Goal: Task Accomplishment & Management: Manage account settings

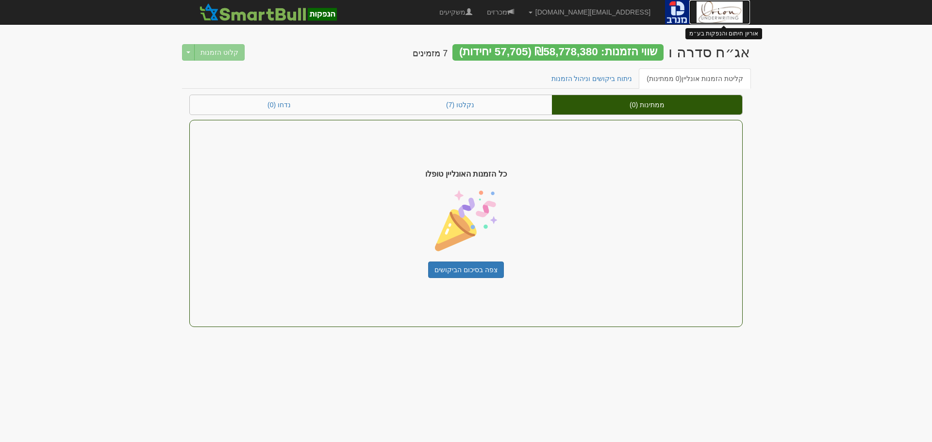
click at [705, 14] on img at bounding box center [719, 12] width 46 height 24
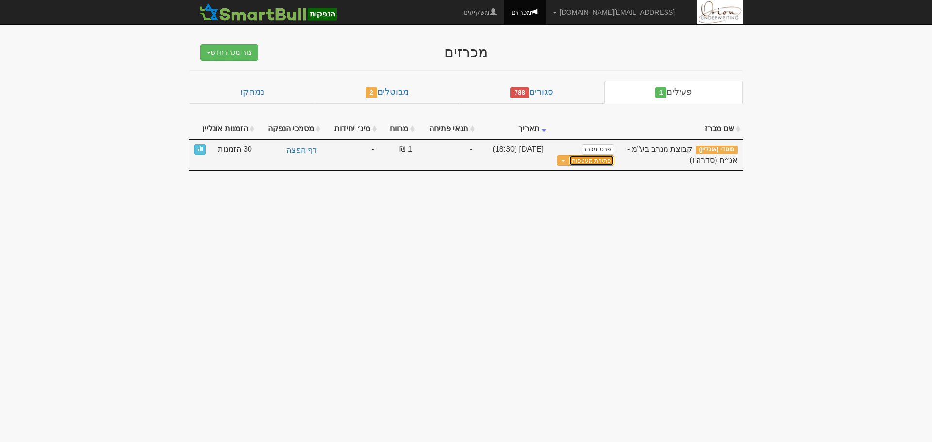
click at [591, 163] on button "פתיחת מעטפות" at bounding box center [591, 160] width 45 height 11
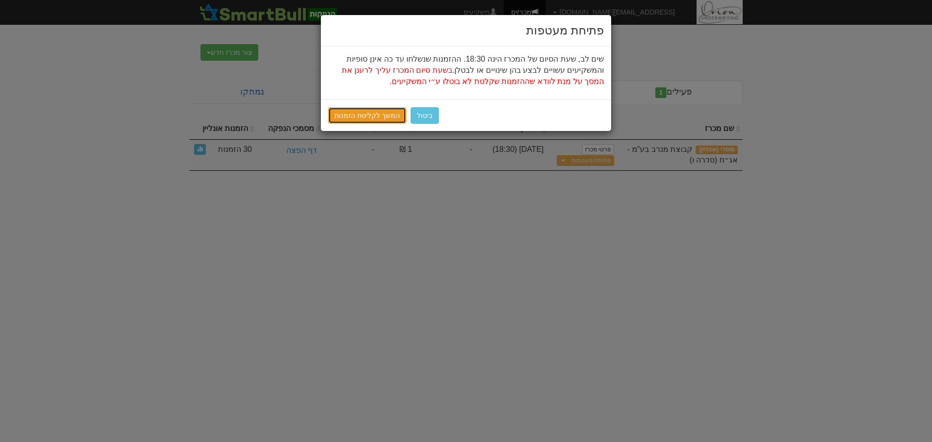
click at [367, 122] on link "המשך לקליטת הזמנות" at bounding box center [367, 115] width 78 height 16
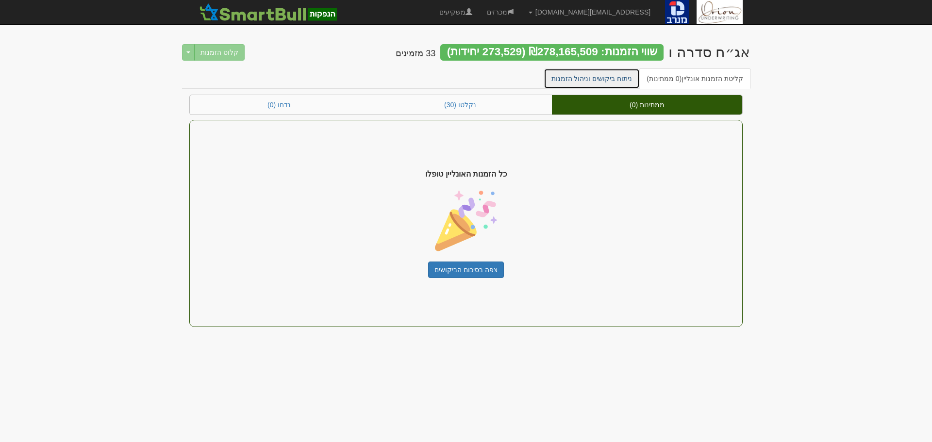
click at [621, 80] on link "ניתוח ביקושים וניהול הזמנות" at bounding box center [591, 78] width 97 height 20
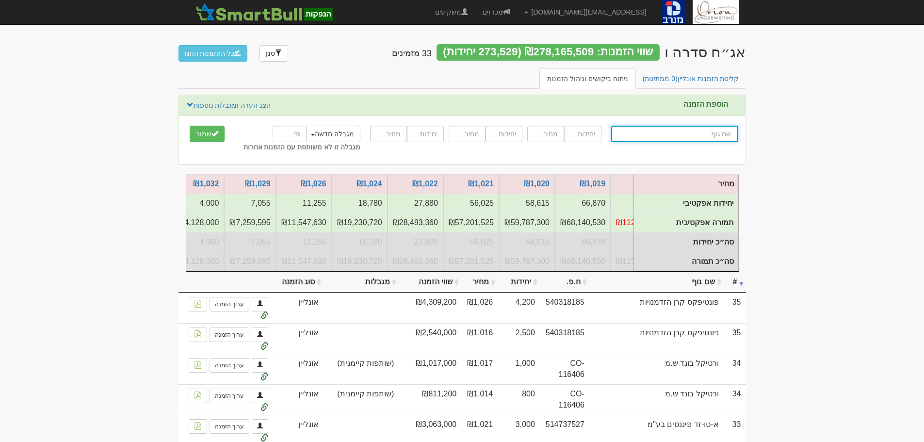
scroll to position [0, -711]
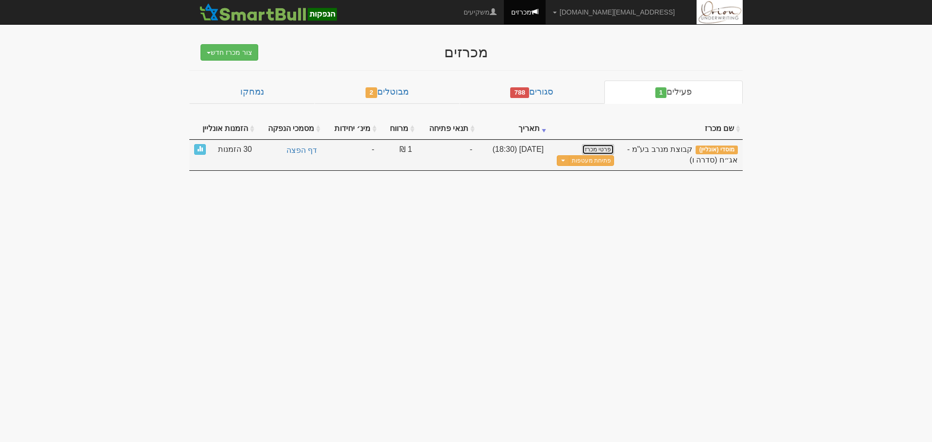
click at [601, 148] on link "פרטי מכרז" at bounding box center [598, 149] width 32 height 11
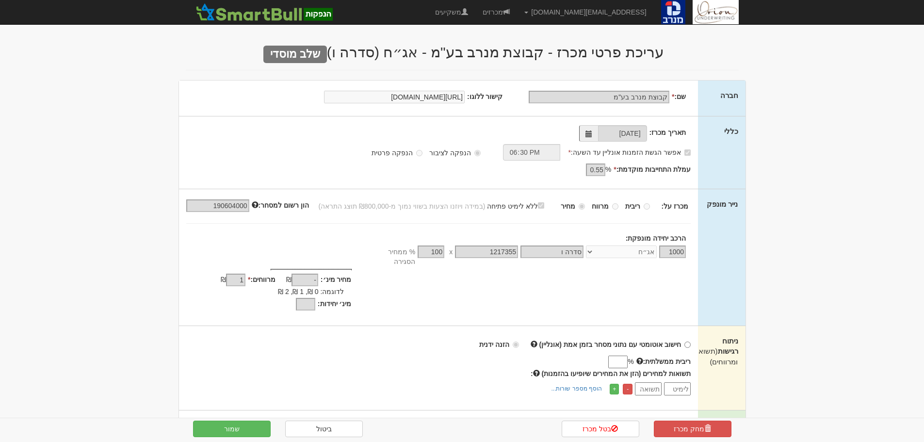
scroll to position [194, 0]
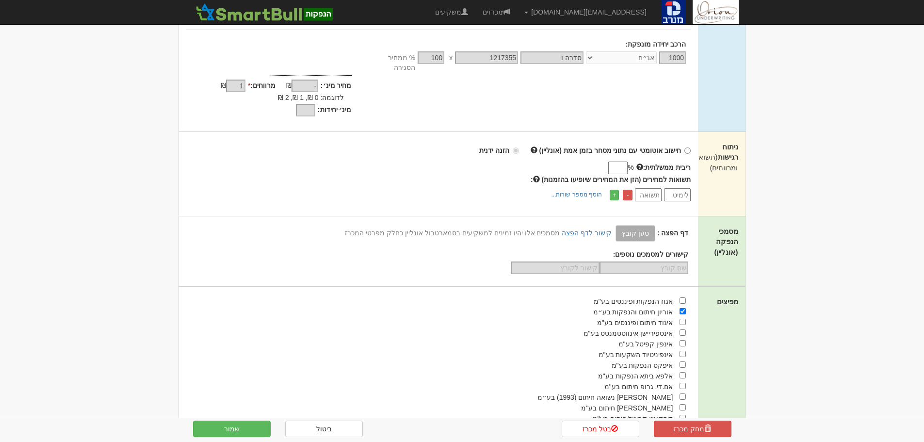
click at [617, 162] on input "ריבית ממשלתית:" at bounding box center [617, 168] width 19 height 13
type input "3.97"
click at [744, 138] on div "ניתוח רגישות (תשואות ומרווחים)" at bounding box center [721, 157] width 47 height 50
click at [677, 188] on input "number" at bounding box center [677, 194] width 27 height 13
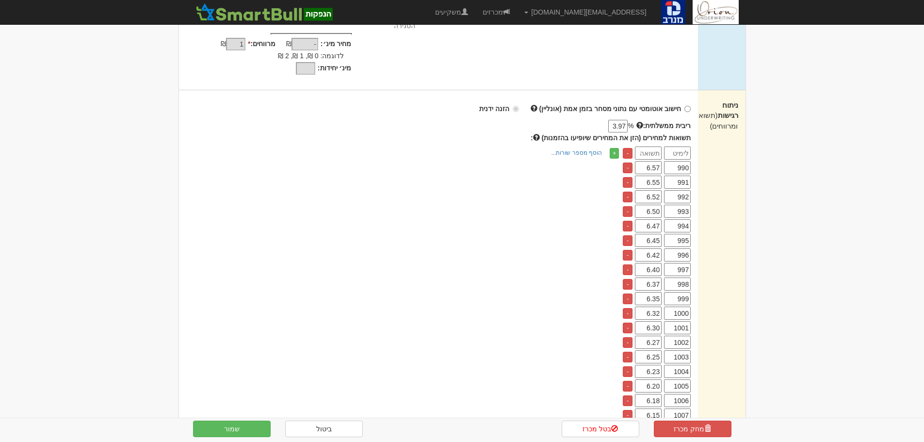
scroll to position [146, 0]
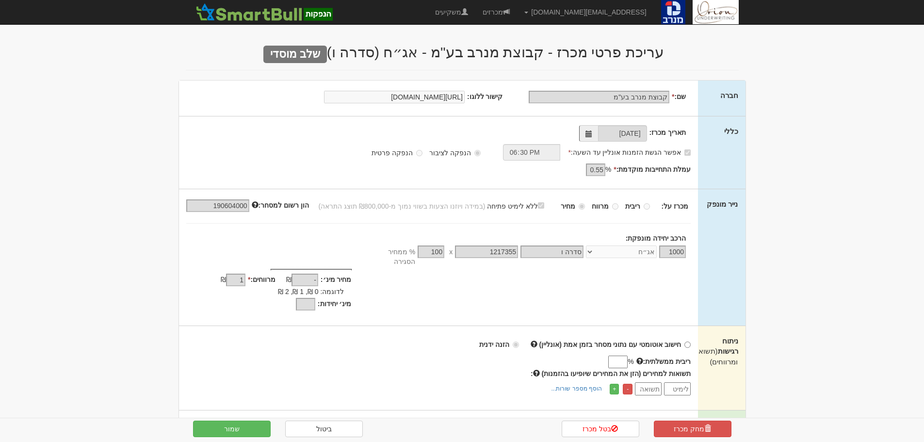
scroll to position [146, 0]
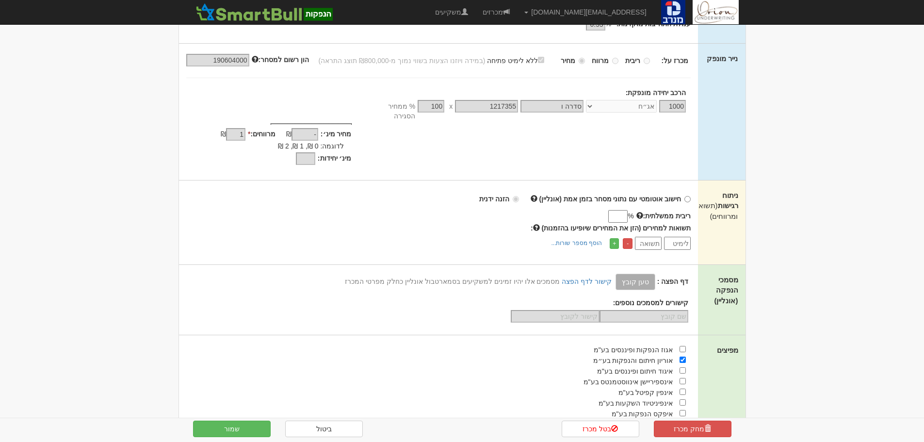
click at [680, 241] on input "number" at bounding box center [677, 243] width 27 height 13
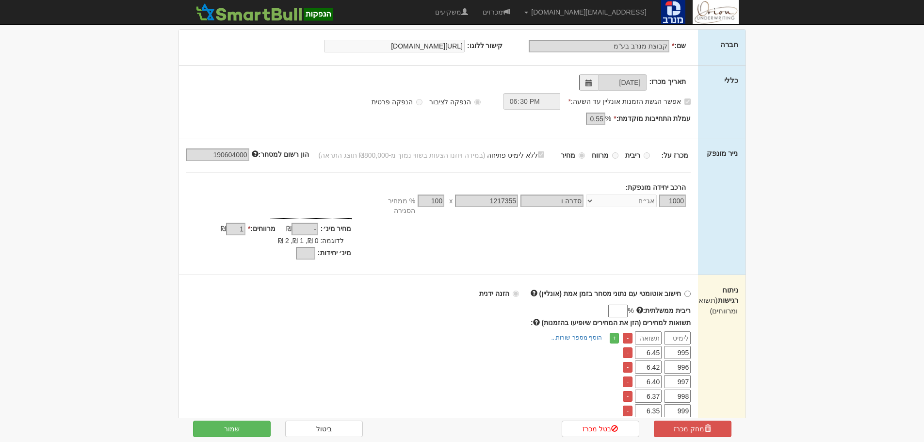
scroll to position [0, 0]
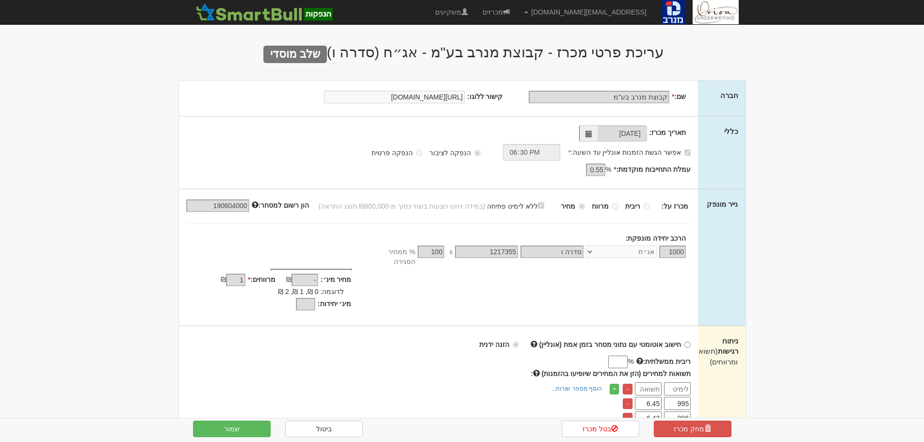
click at [611, 356] on input "ריבית ממשלתית:" at bounding box center [617, 362] width 19 height 13
type input "3.97"
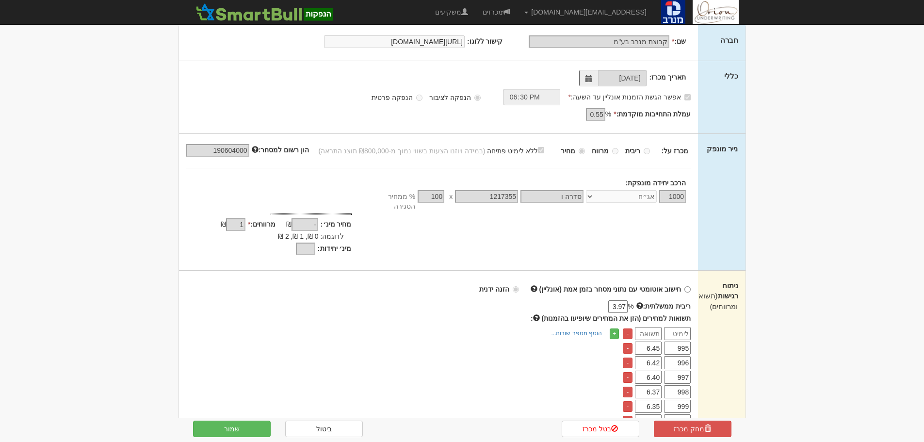
scroll to position [49, 0]
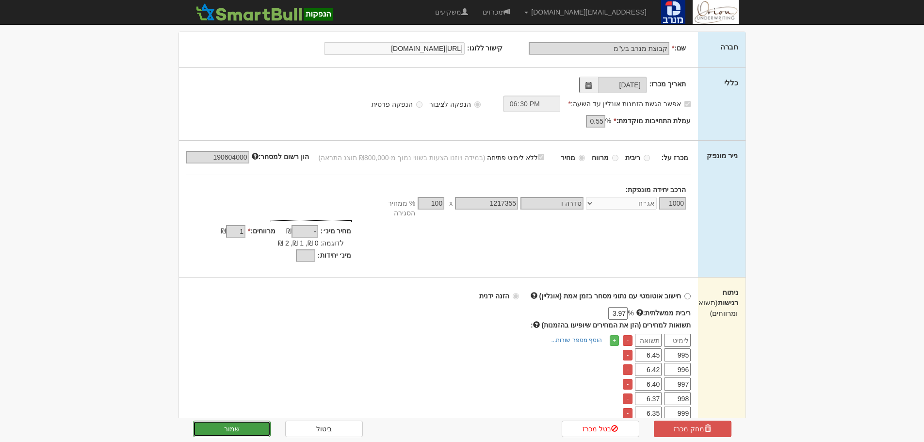
click at [232, 425] on button "שמור" at bounding box center [232, 429] width 78 height 16
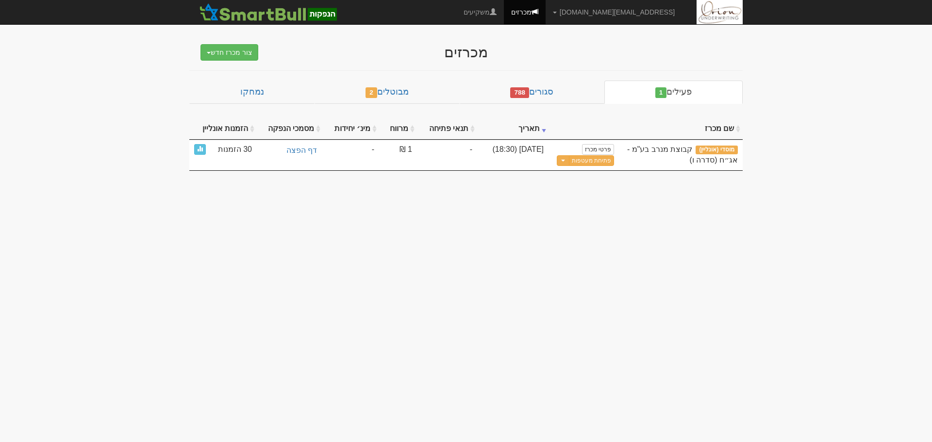
click at [767, 195] on body "[EMAIL_ADDRESS][DOMAIN_NAME] הגדרות חשבונות הנפקה תבניות הודעות קיבול" at bounding box center [466, 221] width 932 height 442
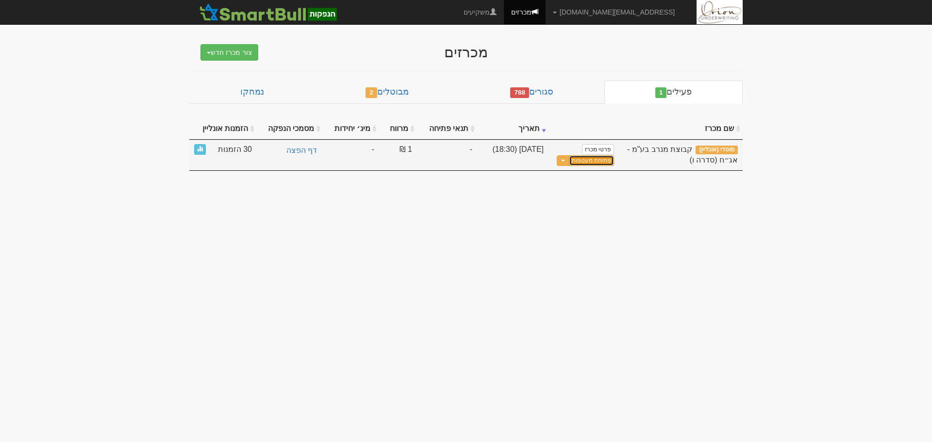
click at [605, 160] on button "פתיחת מעטפות" at bounding box center [591, 160] width 45 height 11
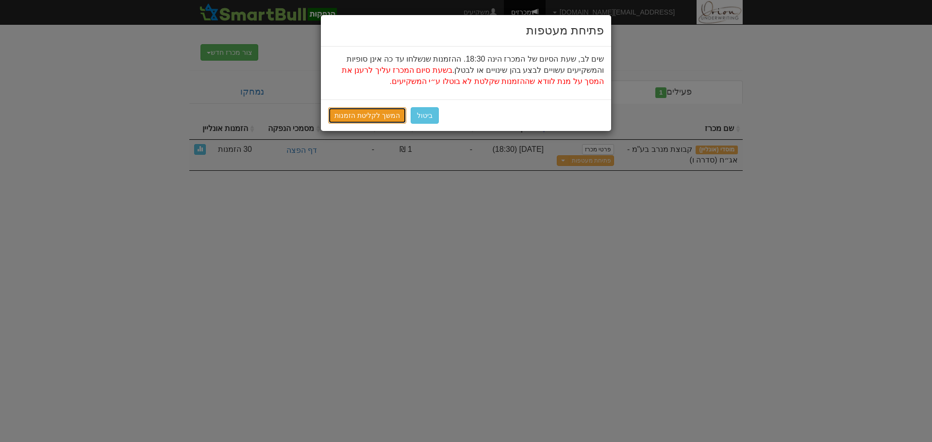
click at [378, 112] on link "המשך לקליטת הזמנות" at bounding box center [367, 115] width 78 height 16
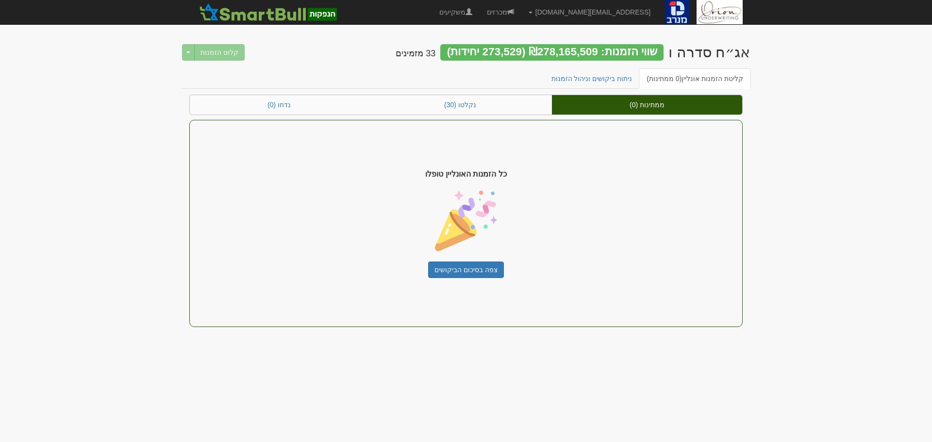
click at [800, 88] on body "[EMAIL_ADDRESS][DOMAIN_NAME] הגדרות חשבונות הנפקה תבניות הודעות קיבול" at bounding box center [466, 221] width 932 height 442
click at [624, 54] on div "שווי הזמנות: ₪278,165,509 (273,529 יחידות)" at bounding box center [551, 52] width 223 height 16
